Goal: Transaction & Acquisition: Book appointment/travel/reservation

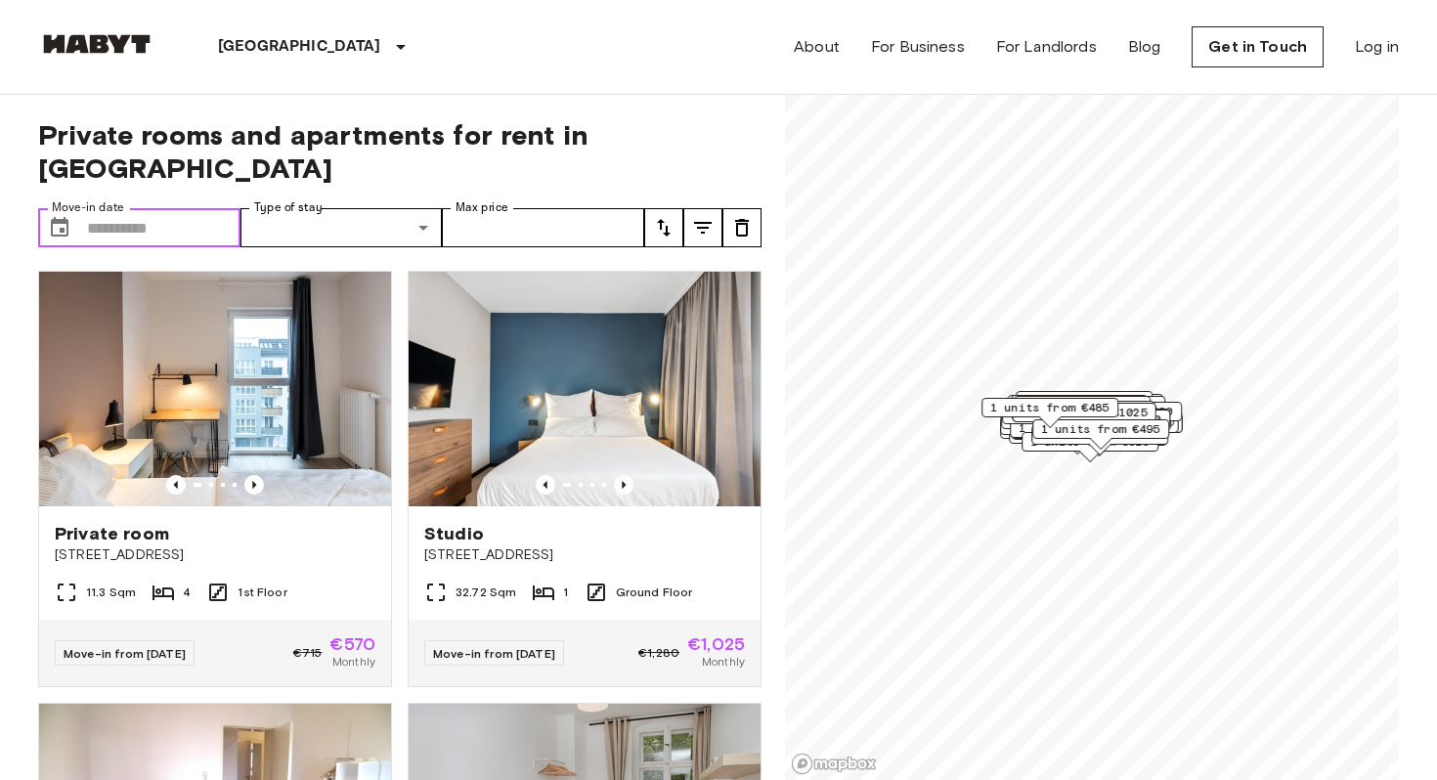
click at [129, 208] on input "Move-in date" at bounding box center [163, 227] width 153 height 39
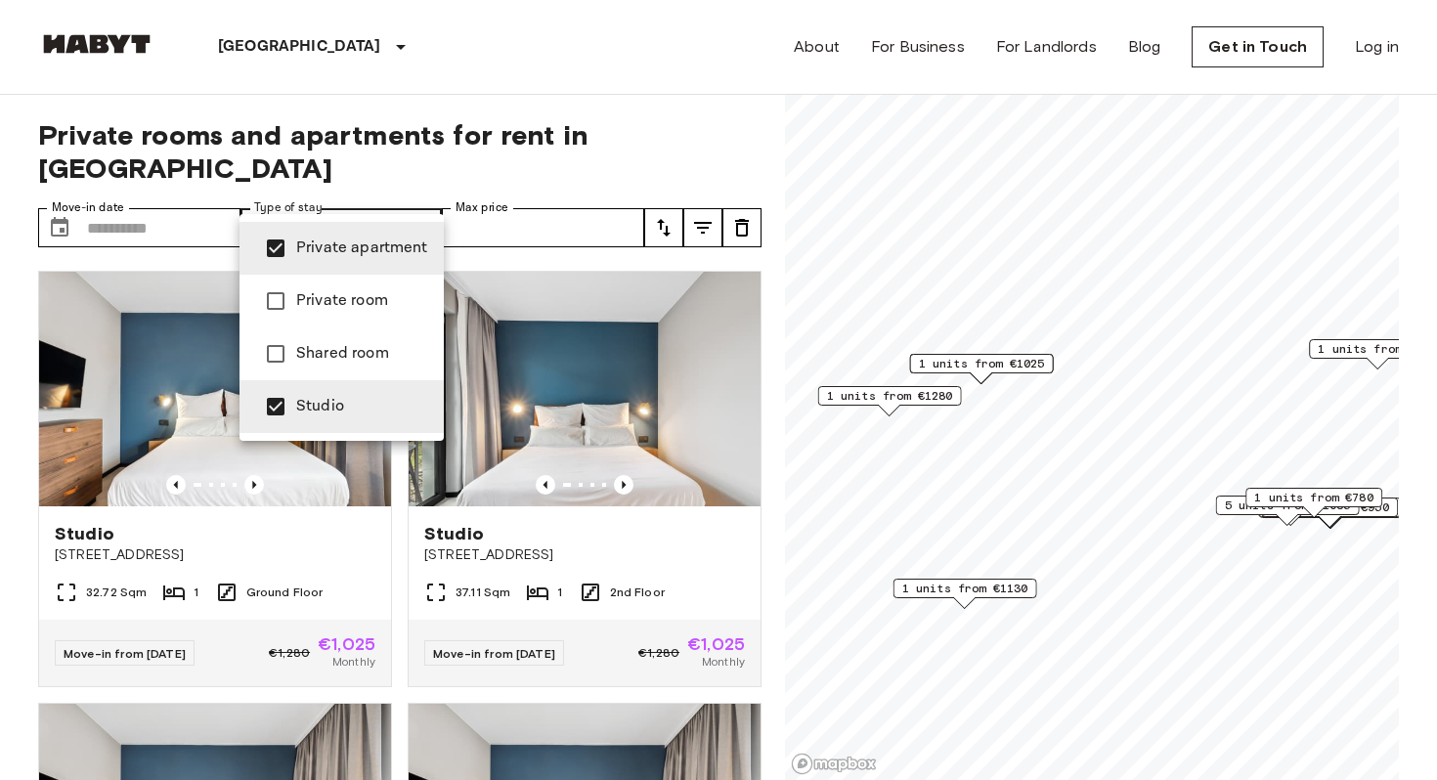
type input "**********"
click at [678, 71] on div at bounding box center [718, 390] width 1437 height 780
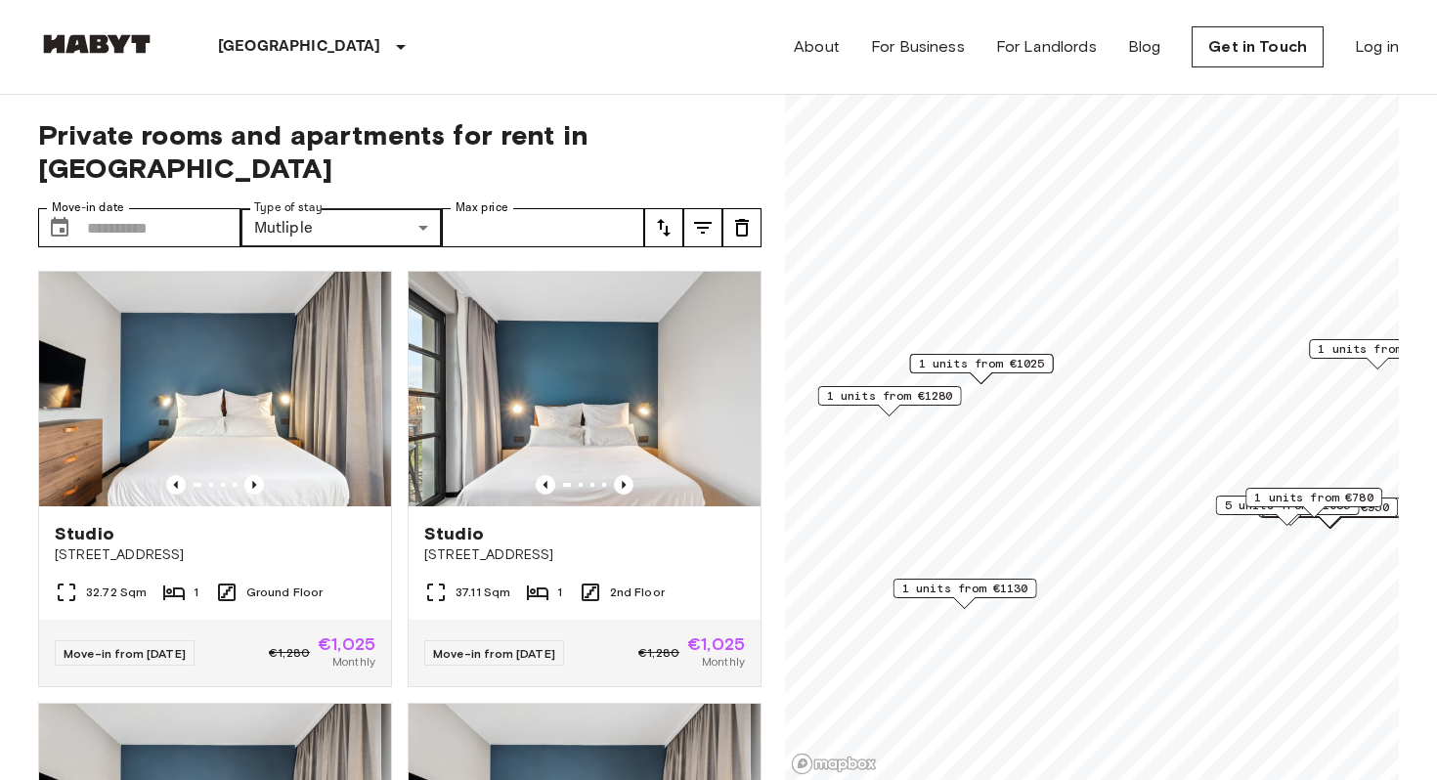
click at [671, 216] on icon "tune" at bounding box center [663, 227] width 23 height 23
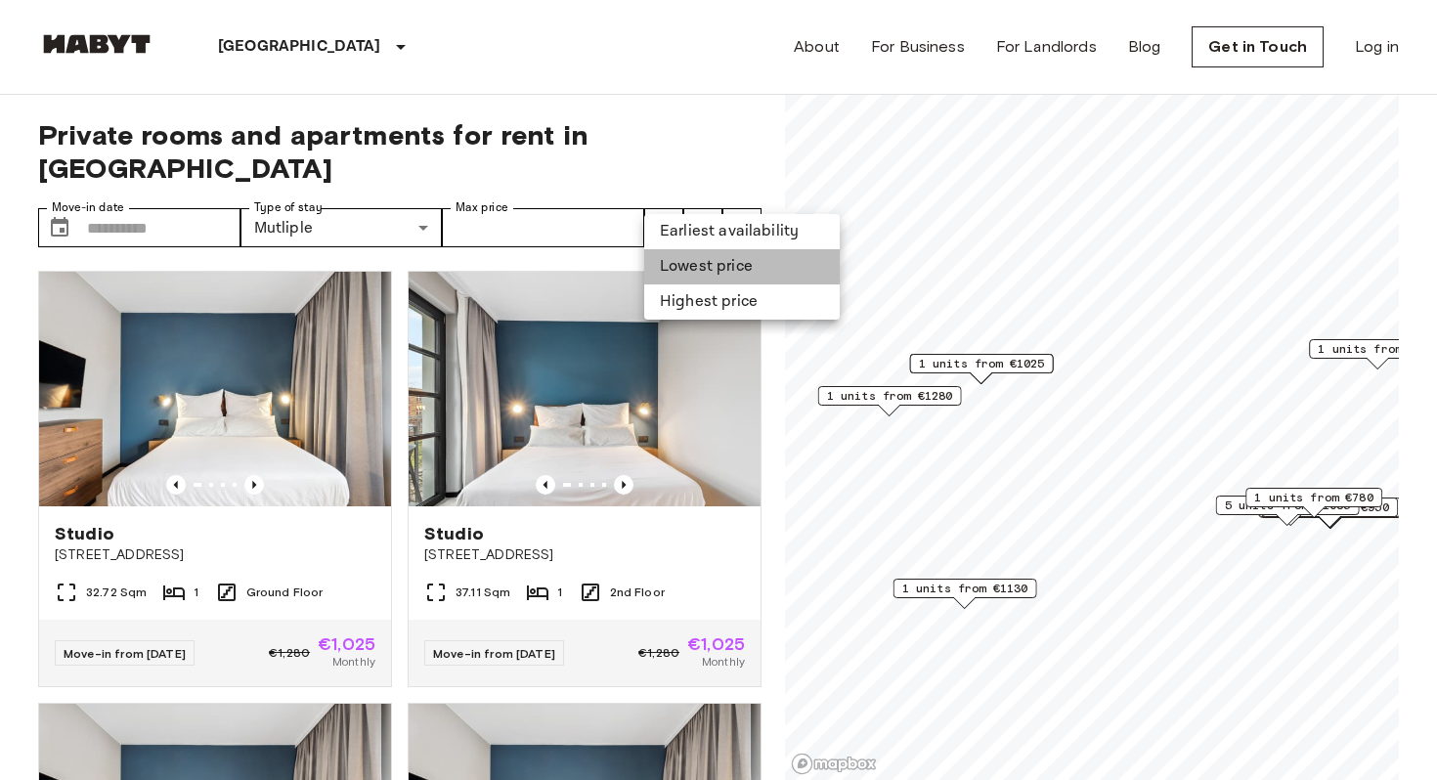
click at [685, 283] on li "Lowest price" at bounding box center [741, 266] width 195 height 35
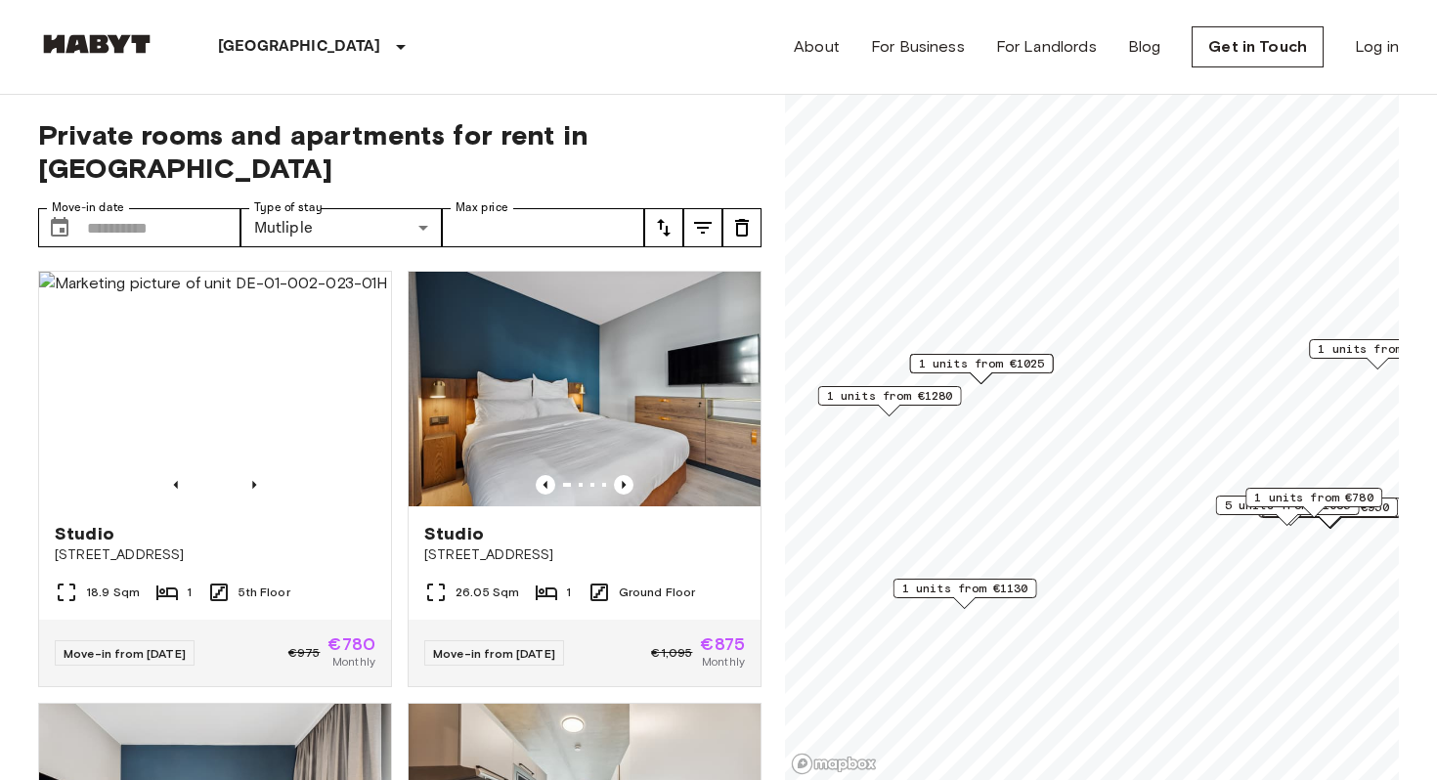
click at [686, 65] on div "[GEOGRAPHIC_DATA] [GEOGRAPHIC_DATA] [GEOGRAPHIC_DATA] [GEOGRAPHIC_DATA] [GEOGRA…" at bounding box center [718, 47] width 1360 height 94
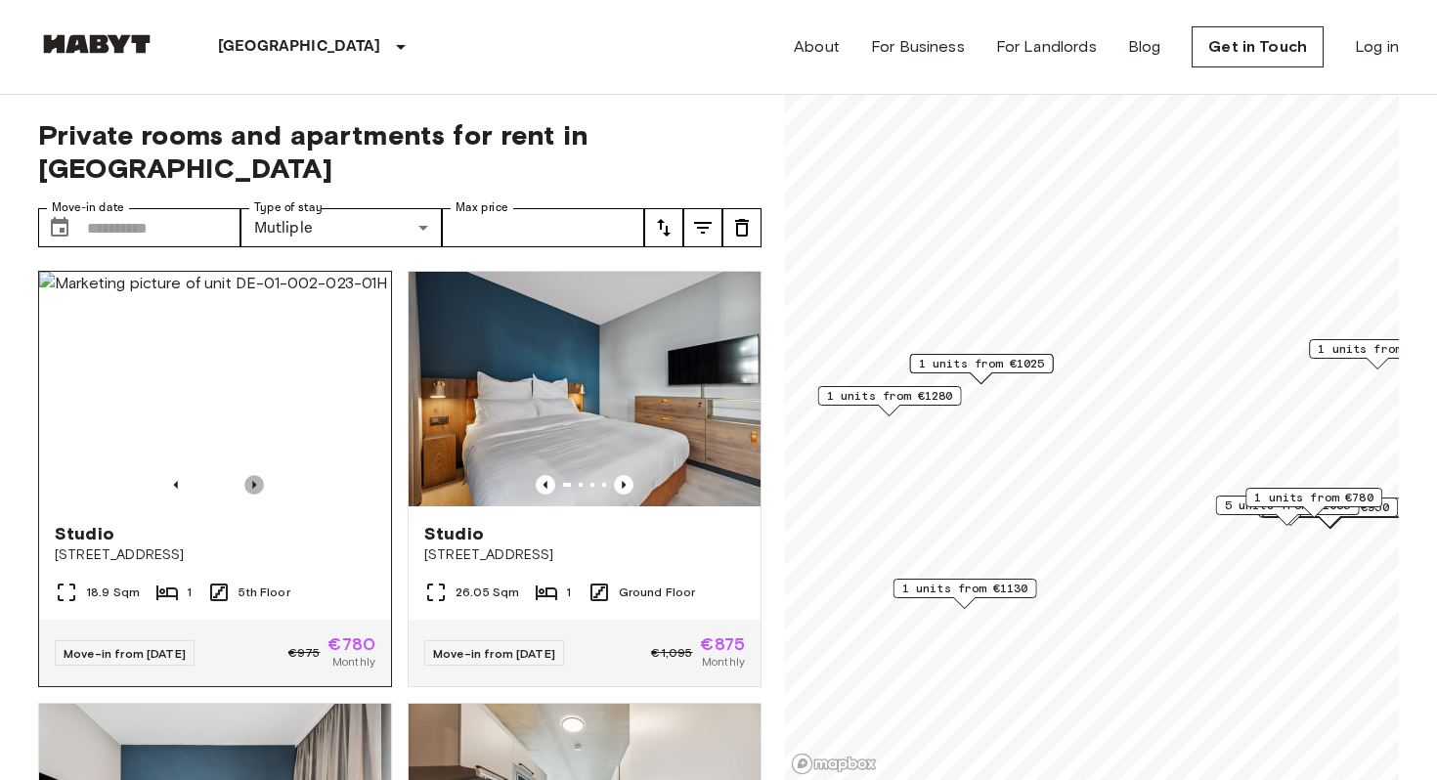
click at [252, 481] on icon "Previous image" at bounding box center [254, 485] width 4 height 8
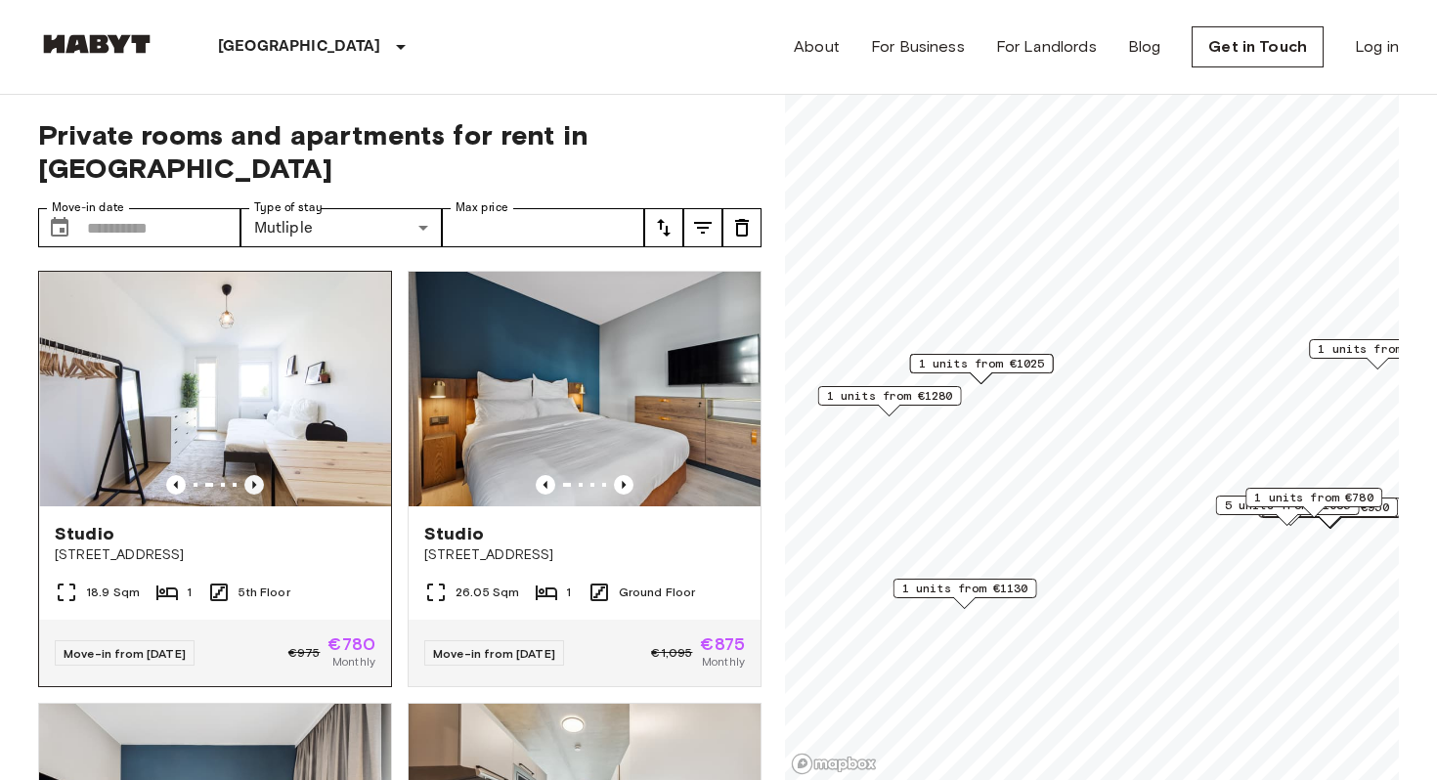
click at [252, 481] on icon "Previous image" at bounding box center [254, 485] width 4 height 8
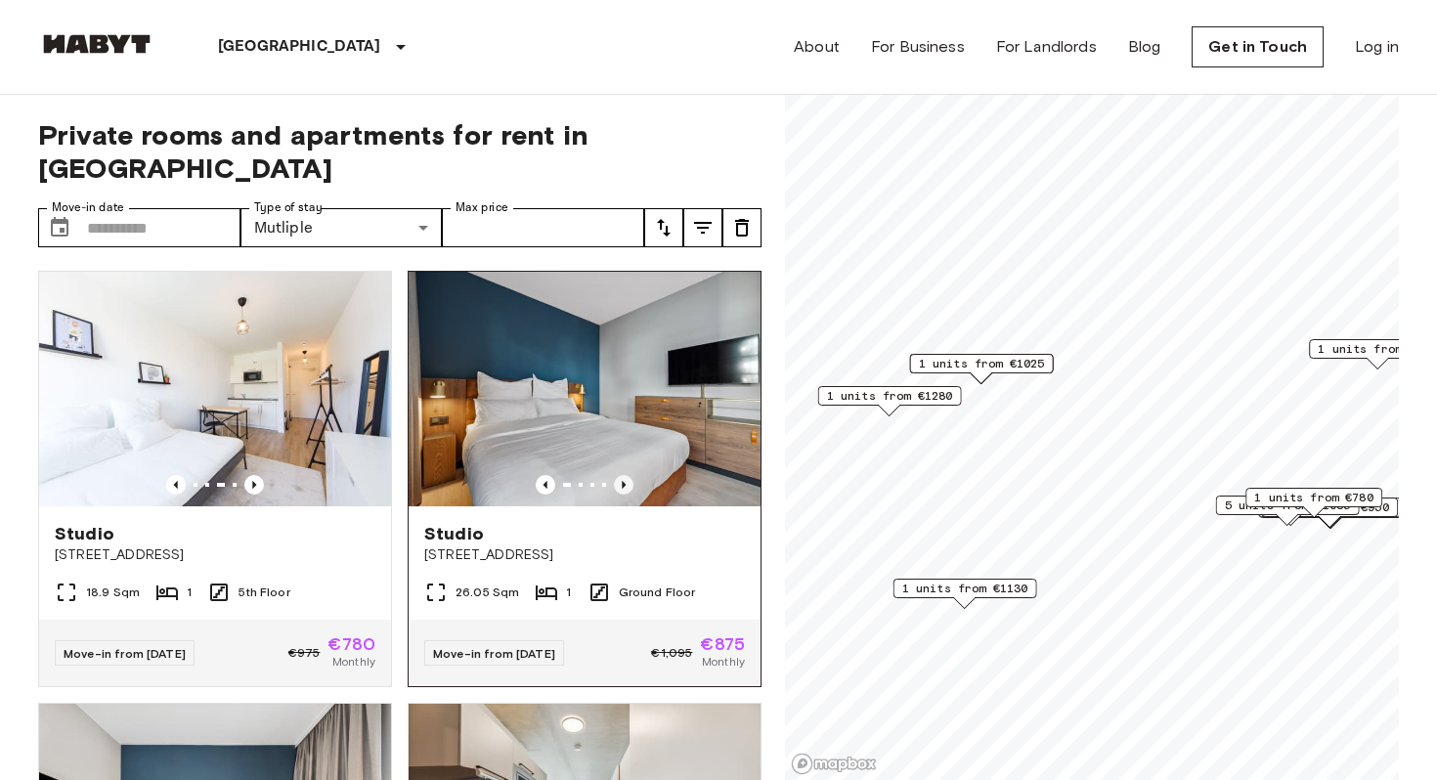
click at [628, 475] on icon "Previous image" at bounding box center [624, 485] width 20 height 20
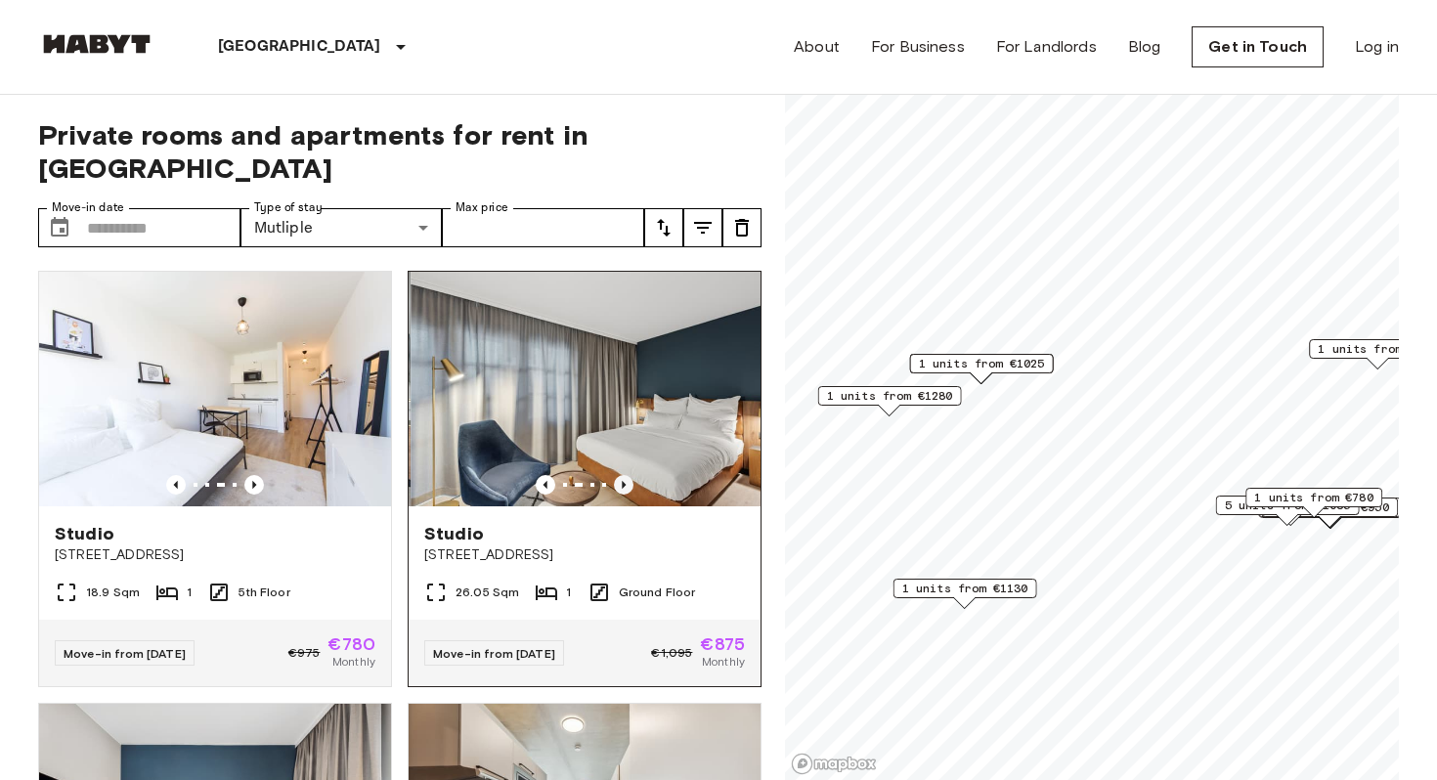
click at [628, 475] on icon "Previous image" at bounding box center [624, 485] width 20 height 20
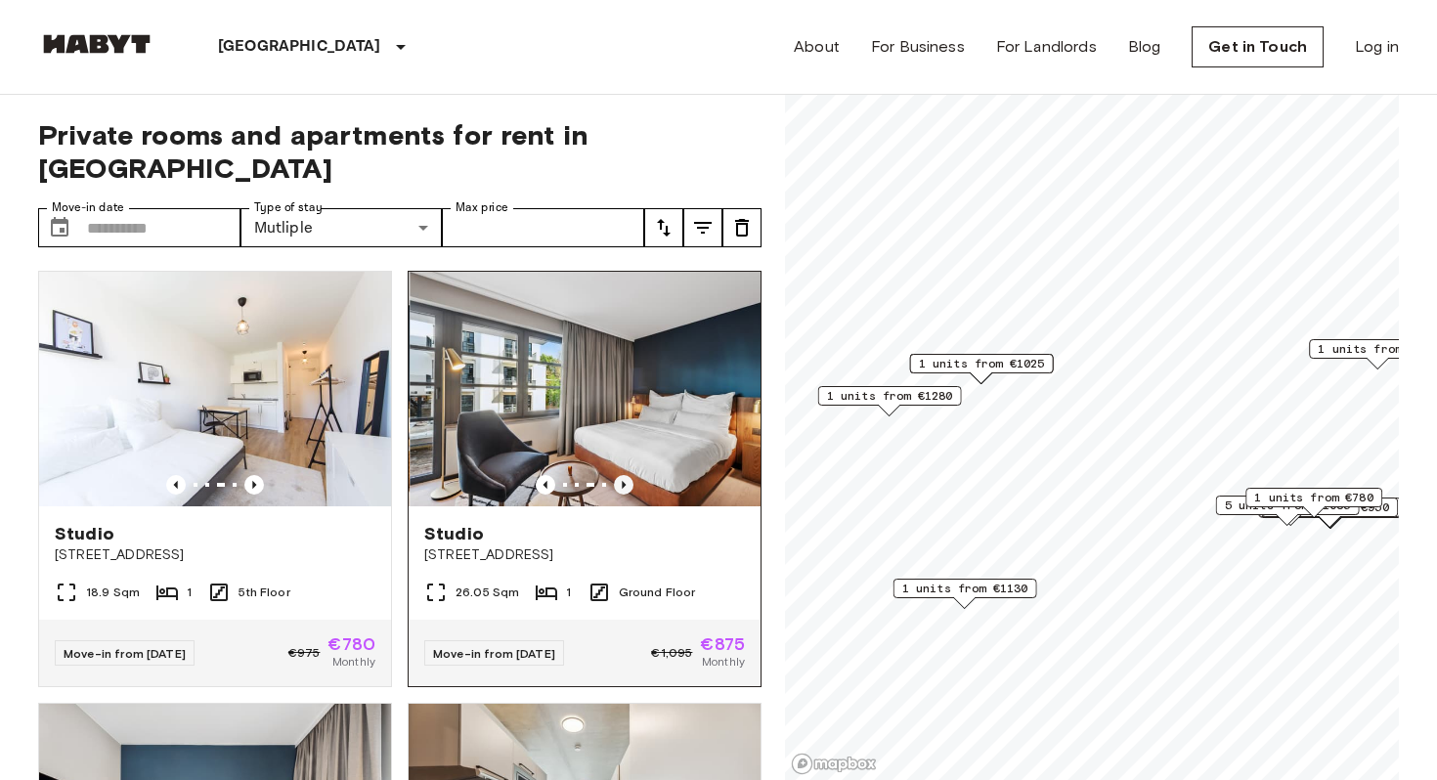
click at [628, 475] on icon "Previous image" at bounding box center [624, 485] width 20 height 20
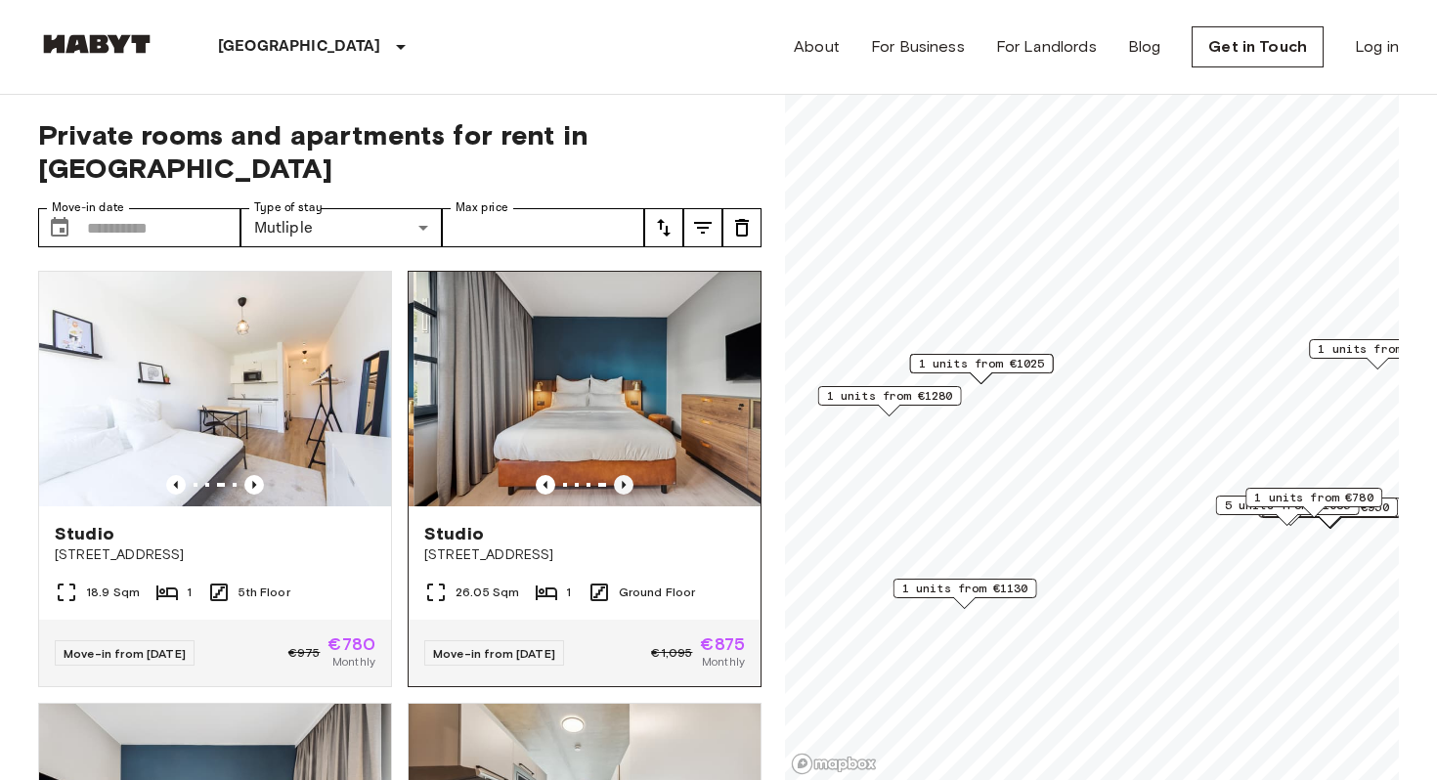
click at [628, 475] on icon "Previous image" at bounding box center [624, 485] width 20 height 20
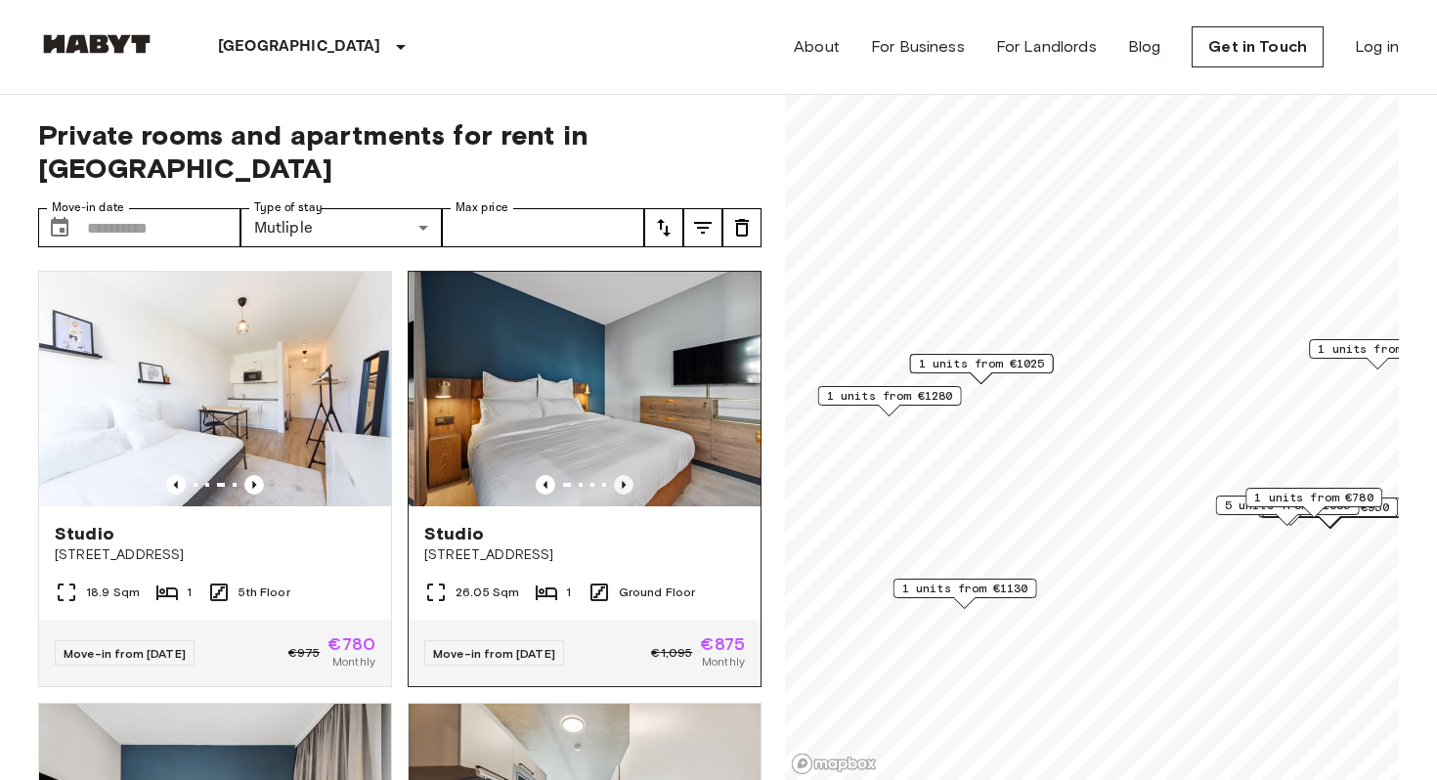
click at [628, 475] on icon "Previous image" at bounding box center [624, 485] width 20 height 20
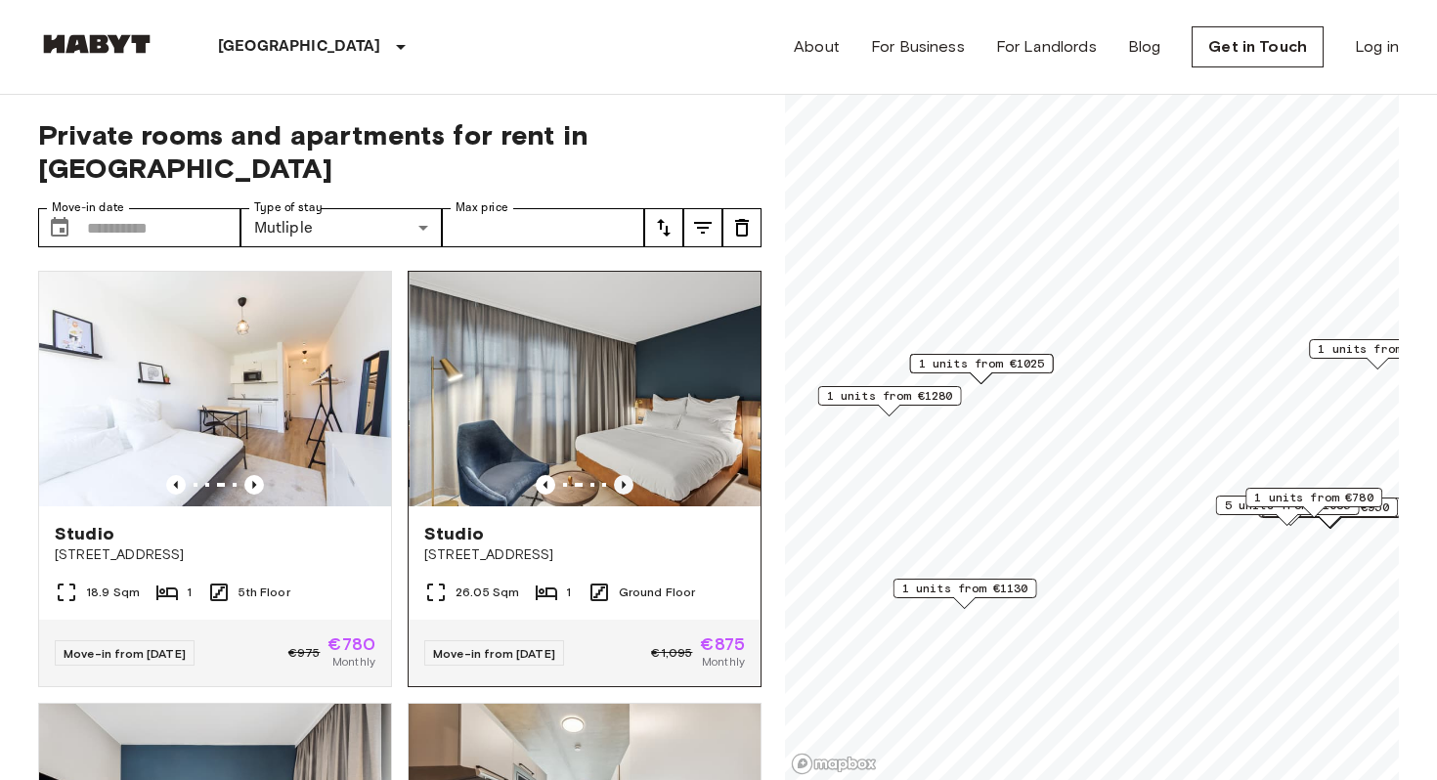
click at [628, 475] on icon "Previous image" at bounding box center [624, 485] width 20 height 20
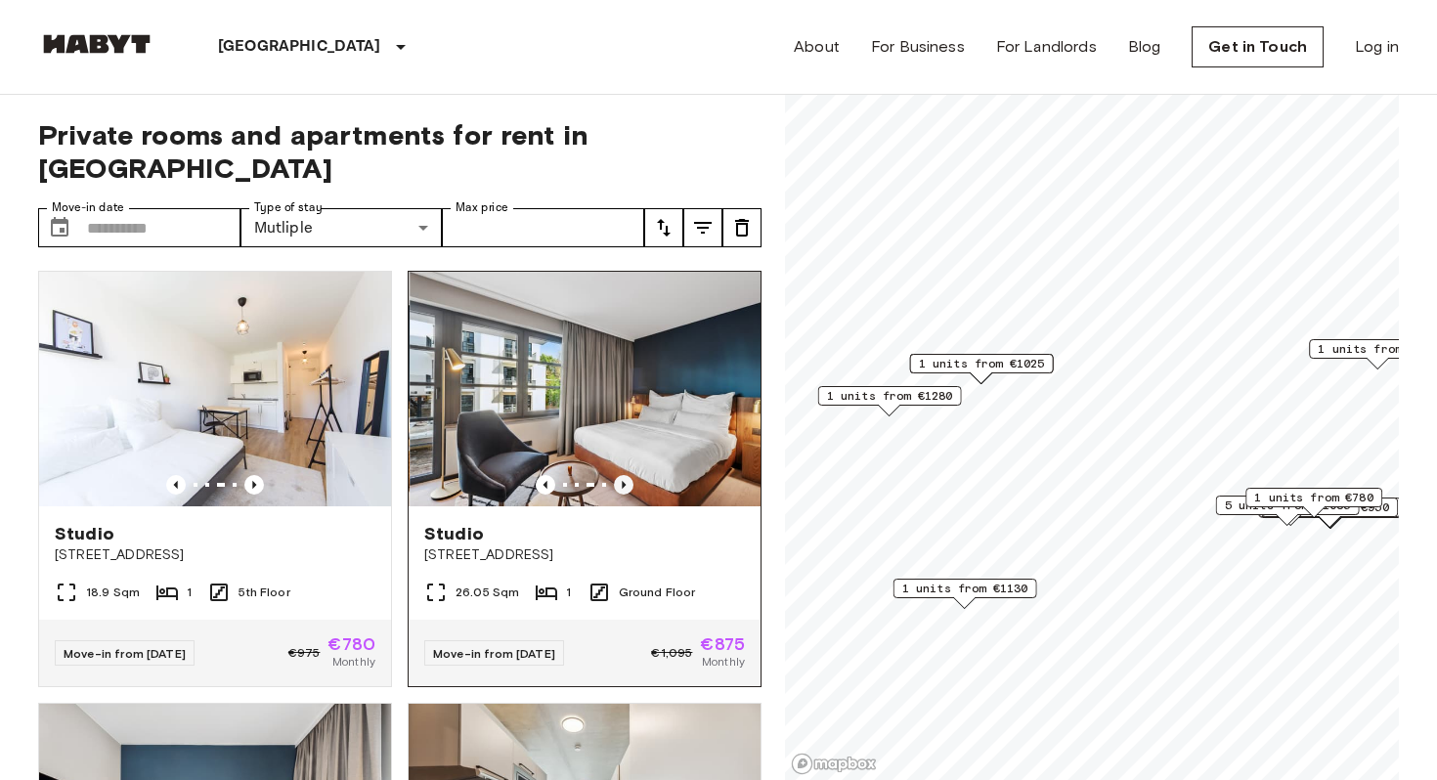
click at [628, 475] on icon "Previous image" at bounding box center [624, 485] width 20 height 20
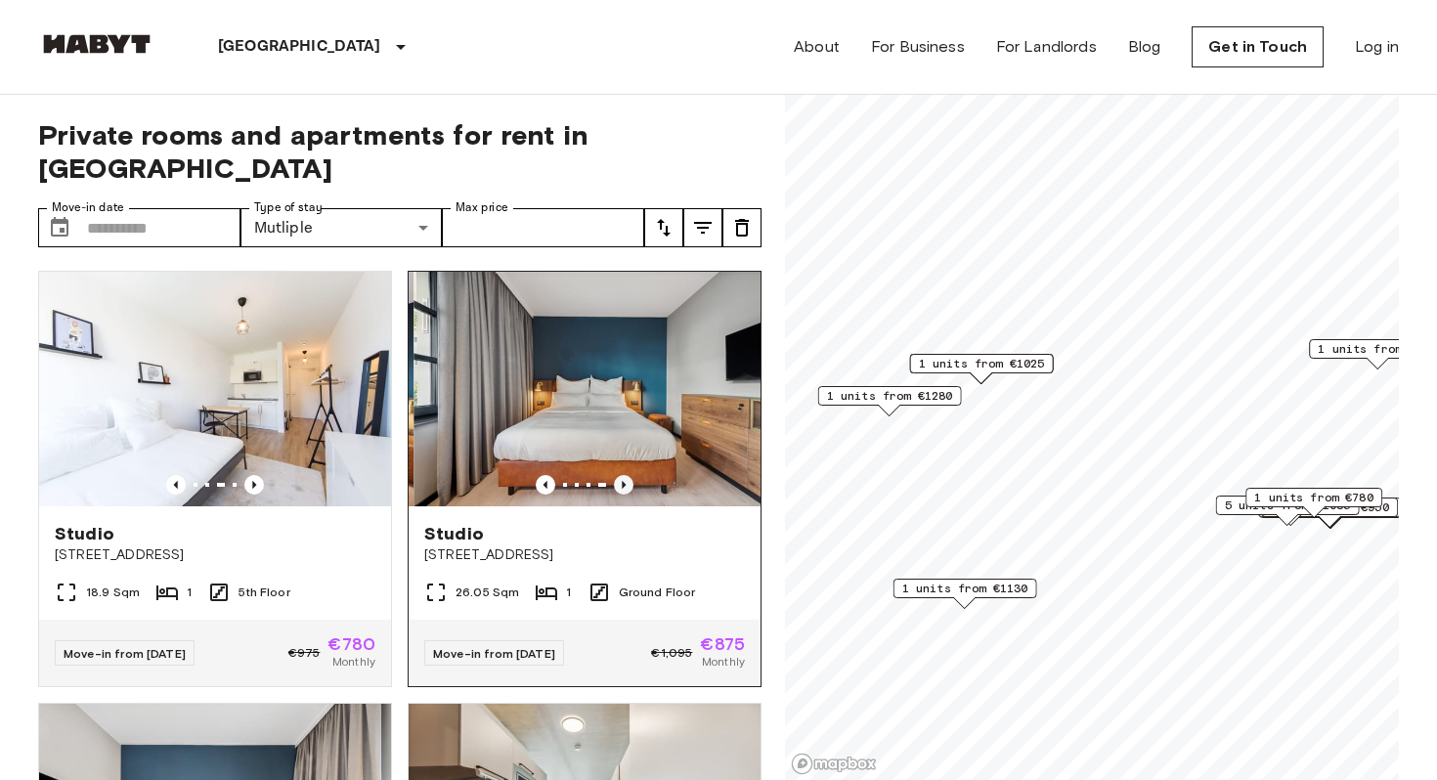
click at [628, 475] on icon "Previous image" at bounding box center [624, 485] width 20 height 20
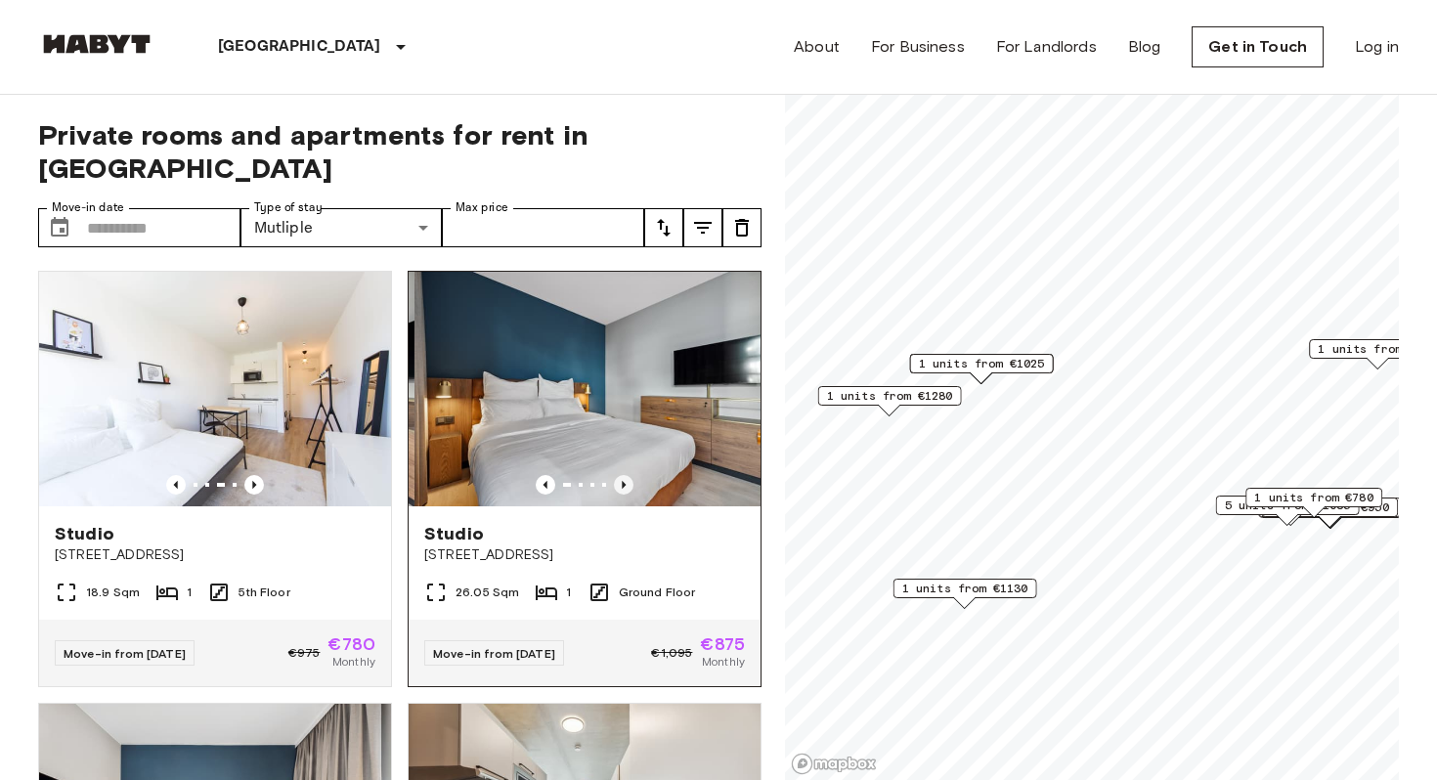
click at [628, 475] on icon "Previous image" at bounding box center [624, 485] width 20 height 20
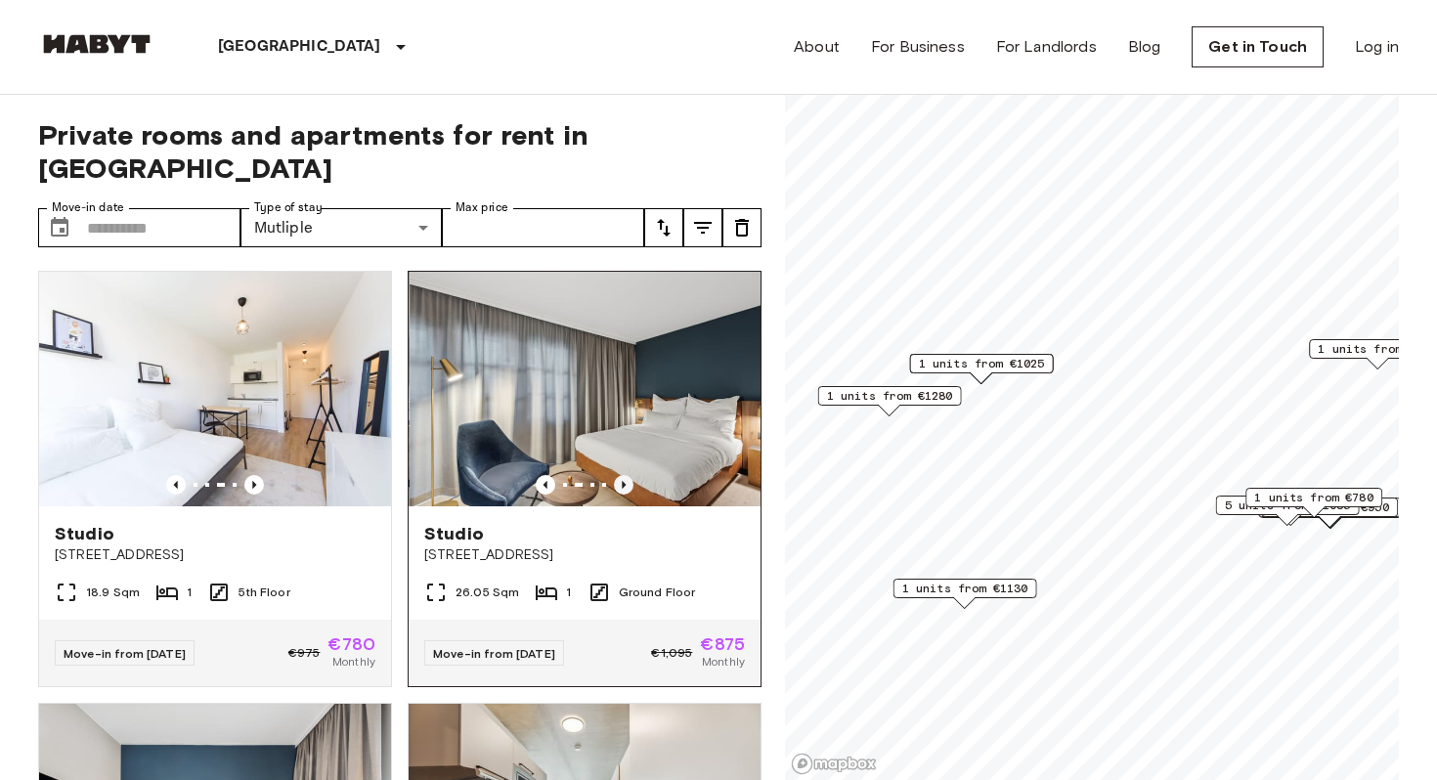
click at [628, 475] on icon "Previous image" at bounding box center [624, 485] width 20 height 20
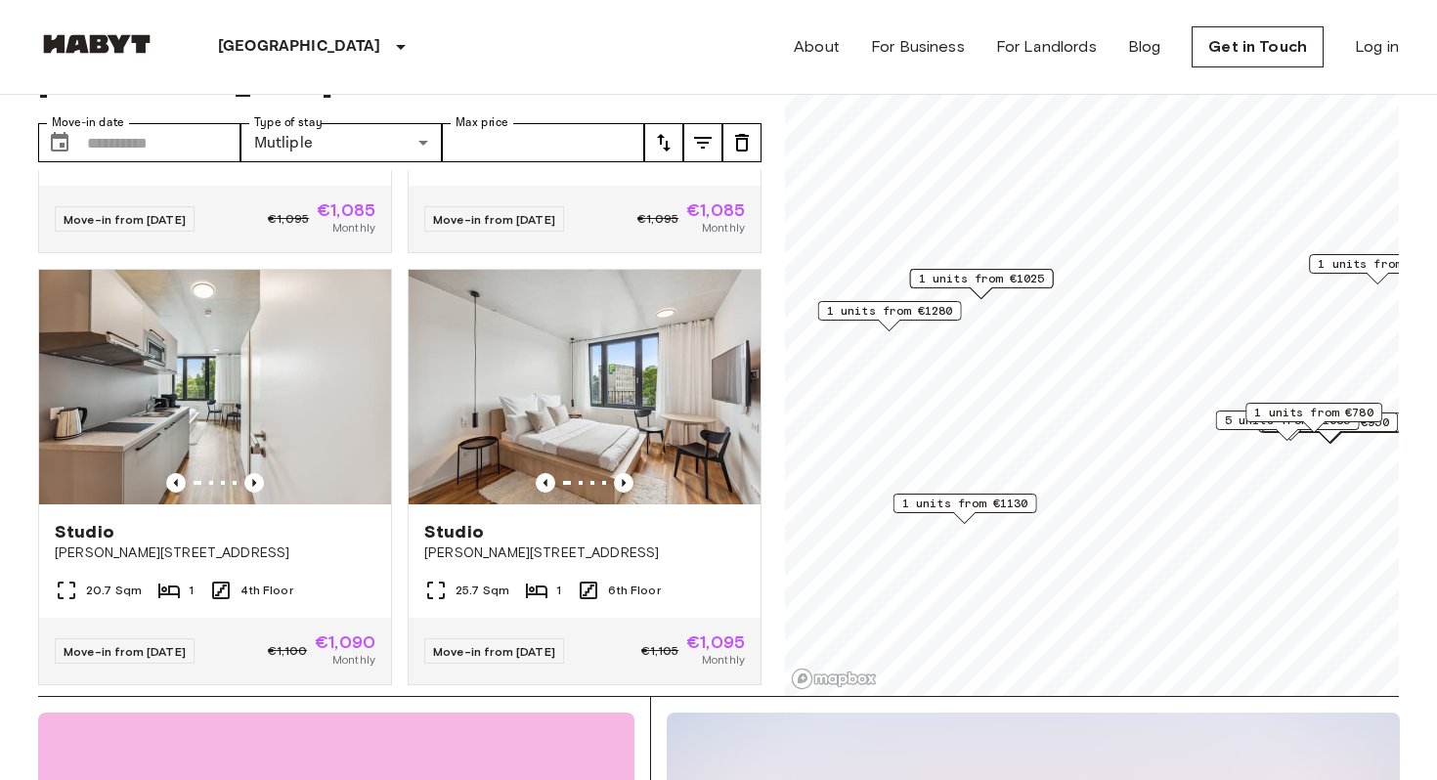
scroll to position [11529, 0]
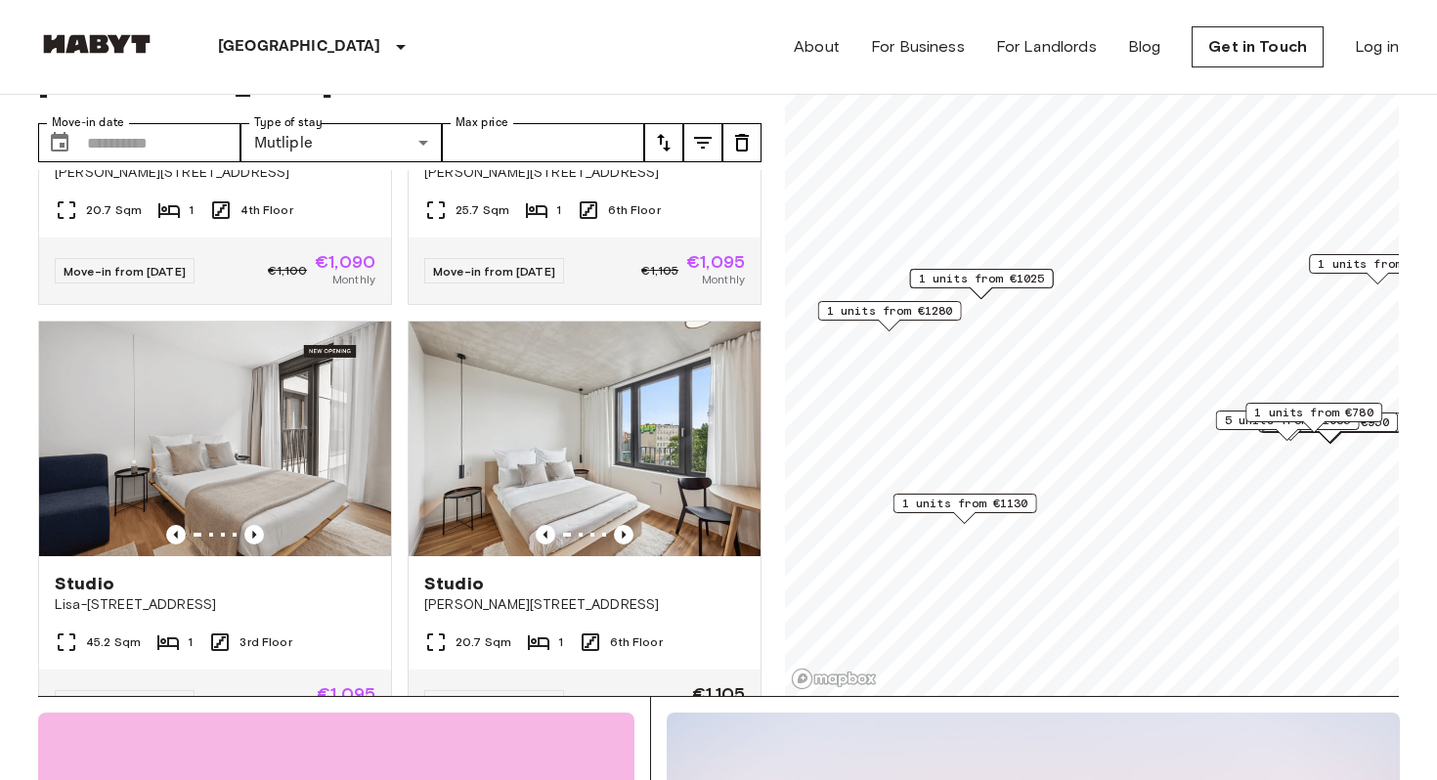
click at [508, 517] on img at bounding box center [585, 439] width 352 height 235
